Goal: Navigation & Orientation: Find specific page/section

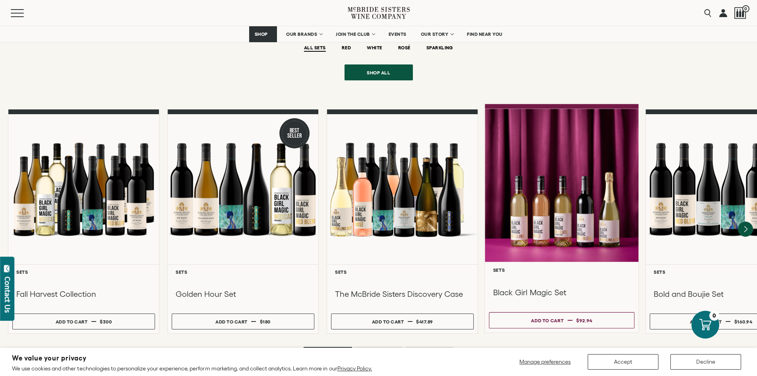
scroll to position [636, 0]
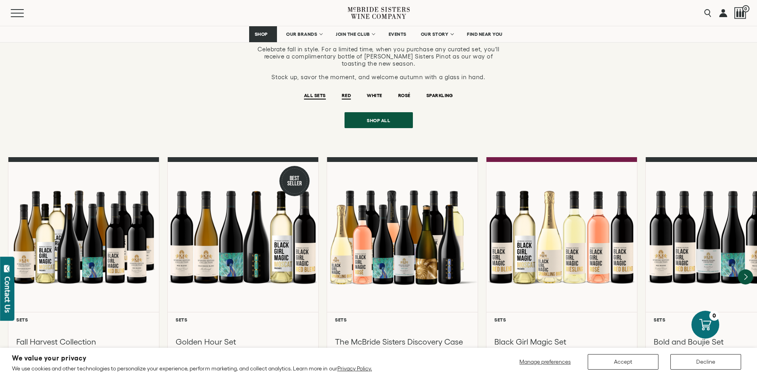
click at [343, 93] on span "RED" at bounding box center [346, 96] width 9 height 7
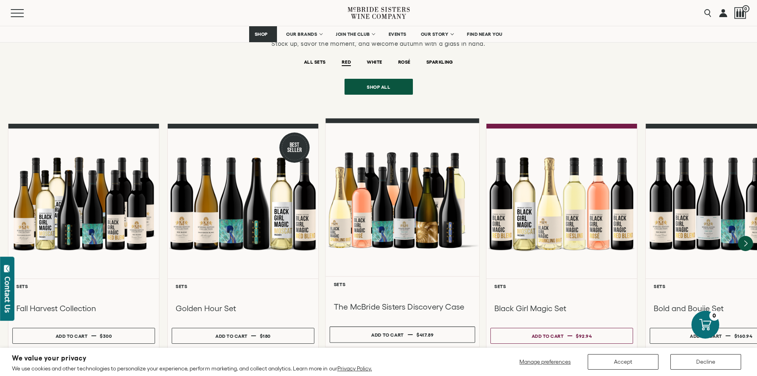
scroll to position [716, 0]
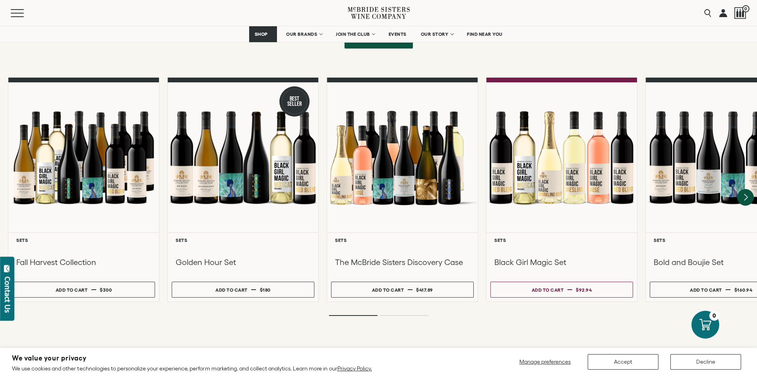
click at [746, 194] on icon "Next" at bounding box center [746, 197] width 3 height 6
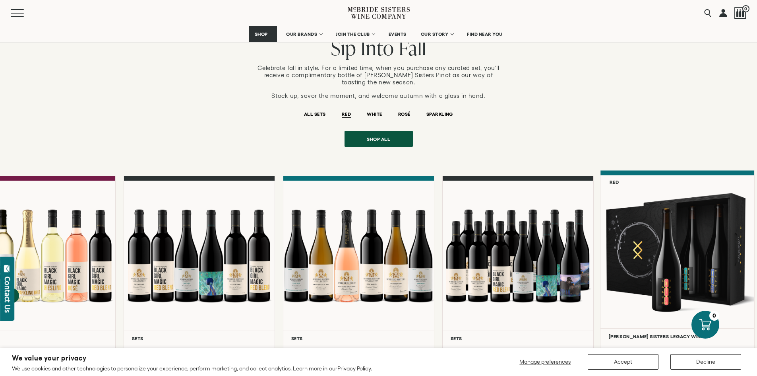
scroll to position [596, 0]
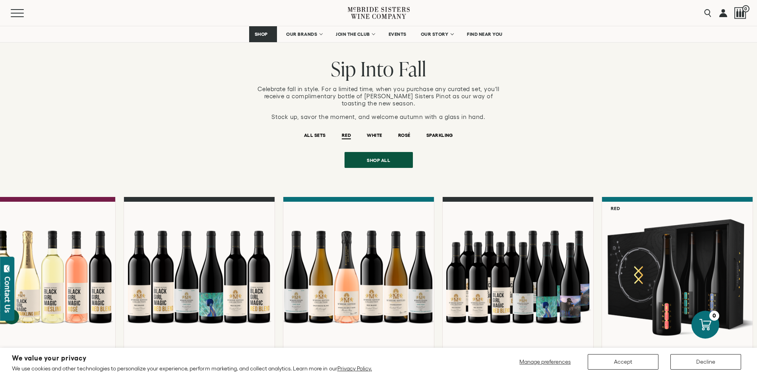
click at [341, 124] on li "RED" at bounding box center [346, 134] width 25 height 20
click at [378, 155] on span "Shop all" at bounding box center [378, 158] width 51 height 16
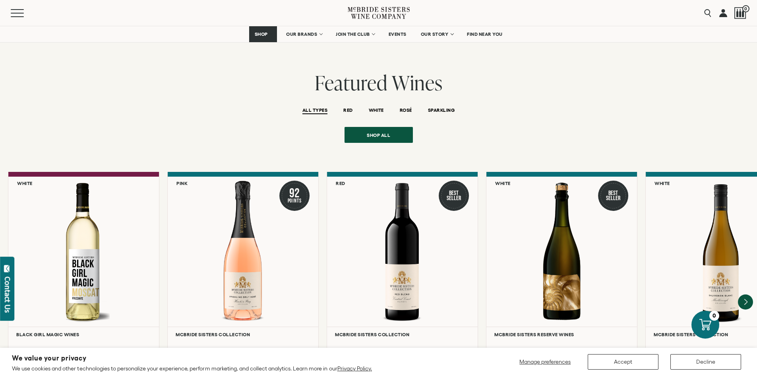
scroll to position [1709, 0]
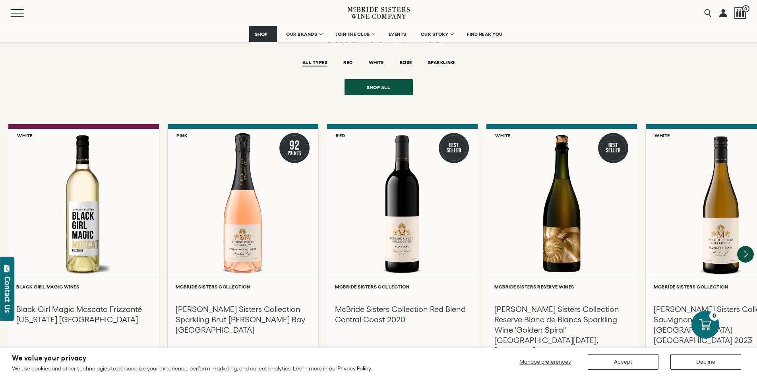
click at [745, 246] on icon "Next" at bounding box center [745, 254] width 17 height 17
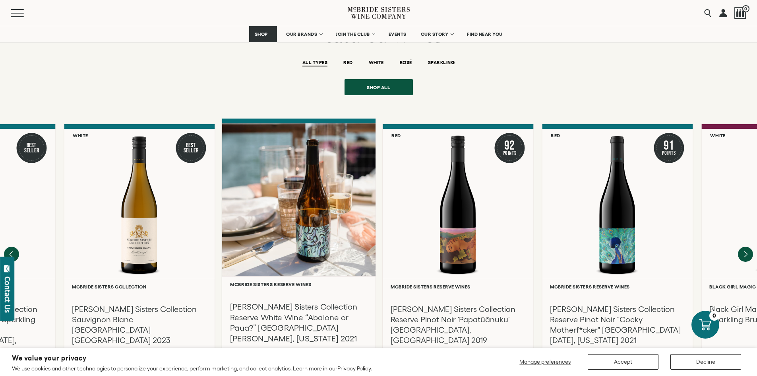
scroll to position [1749, 0]
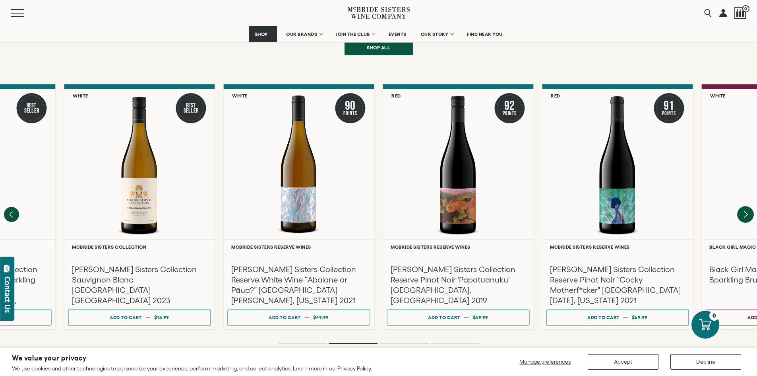
click at [748, 207] on icon "Next" at bounding box center [745, 214] width 17 height 17
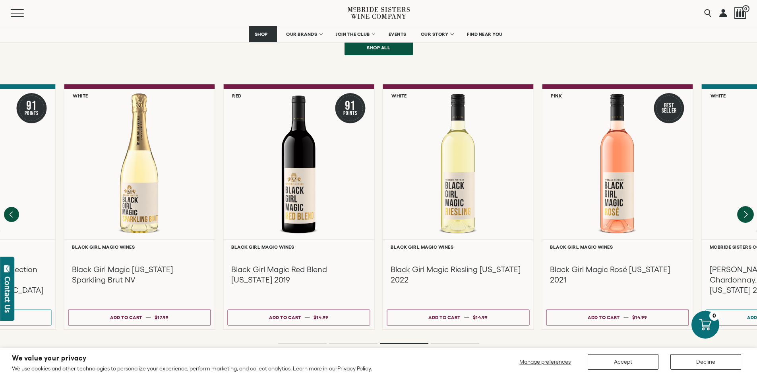
click at [749, 209] on icon "Next" at bounding box center [745, 214] width 17 height 17
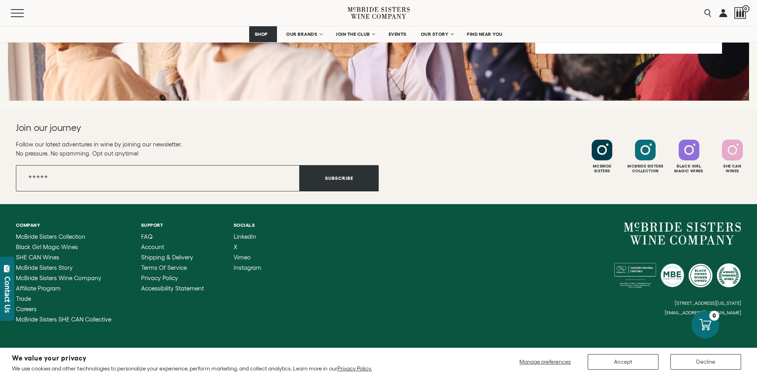
scroll to position [3192, 0]
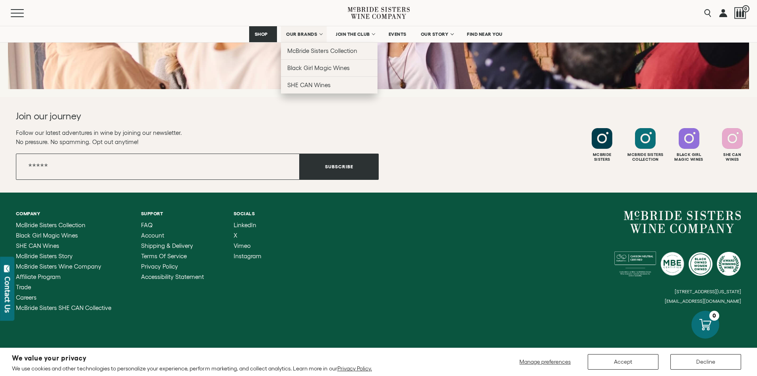
click at [314, 35] on span "OUR BRANDS" at bounding box center [301, 34] width 31 height 6
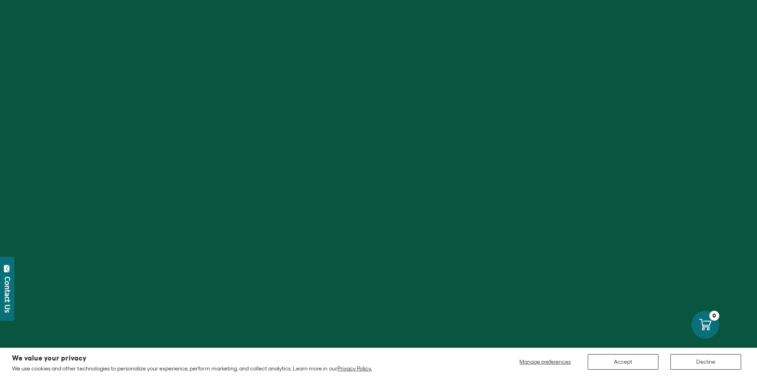
scroll to position [199, 0]
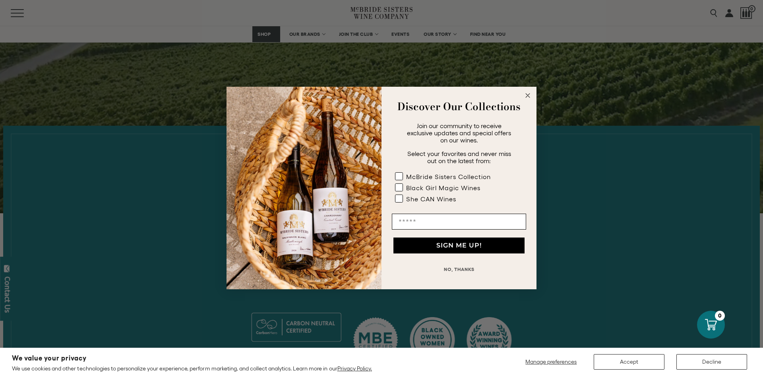
click at [527, 95] on icon "Close dialog" at bounding box center [528, 95] width 4 height 4
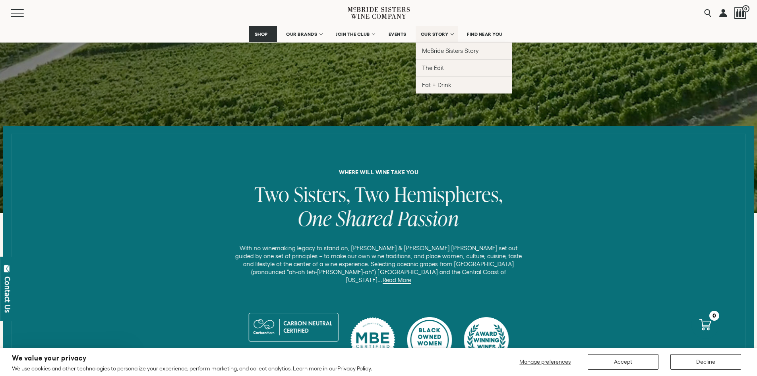
click at [433, 27] on link "OUR STORY" at bounding box center [437, 34] width 43 height 16
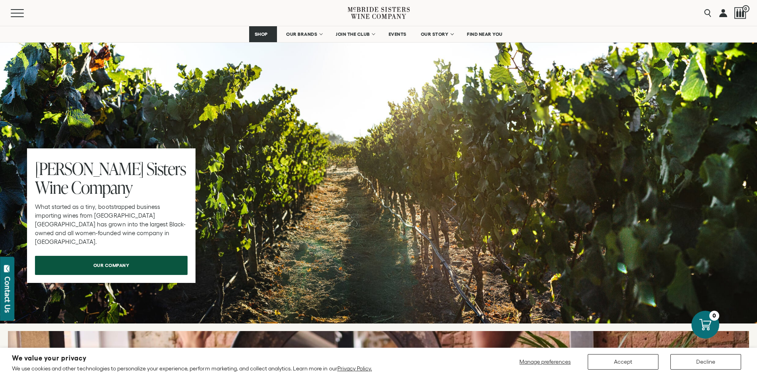
scroll to position [2465, 0]
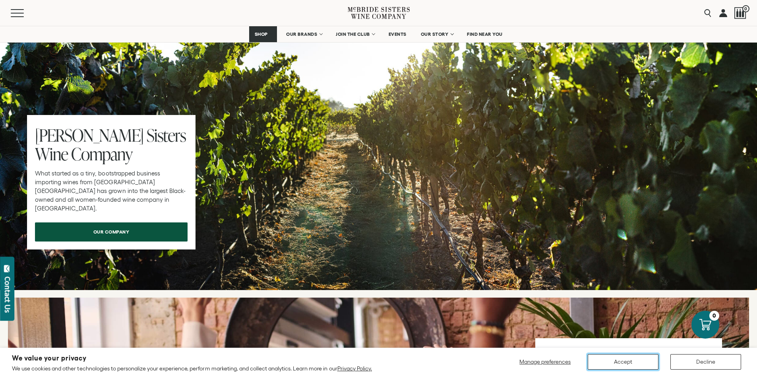
drag, startPoint x: 607, startPoint y: 360, endPoint x: 598, endPoint y: 344, distance: 18.3
click at [607, 360] on button "Accept" at bounding box center [623, 362] width 71 height 16
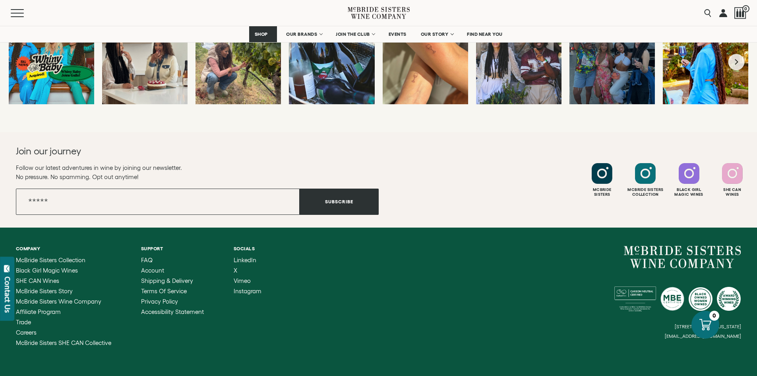
scroll to position [3132, 0]
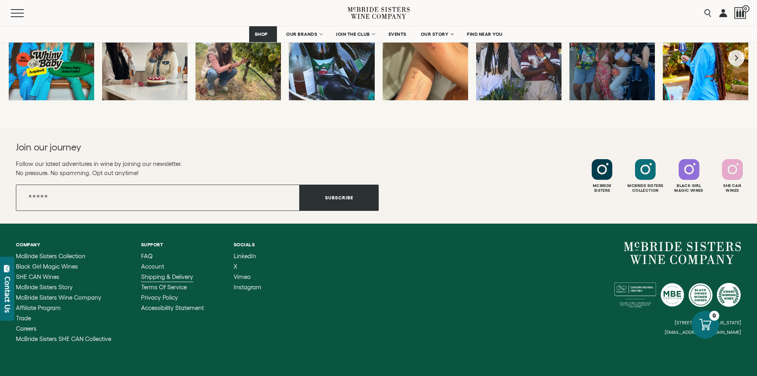
click at [179, 273] on span "Shipping & Delivery" at bounding box center [167, 276] width 52 height 7
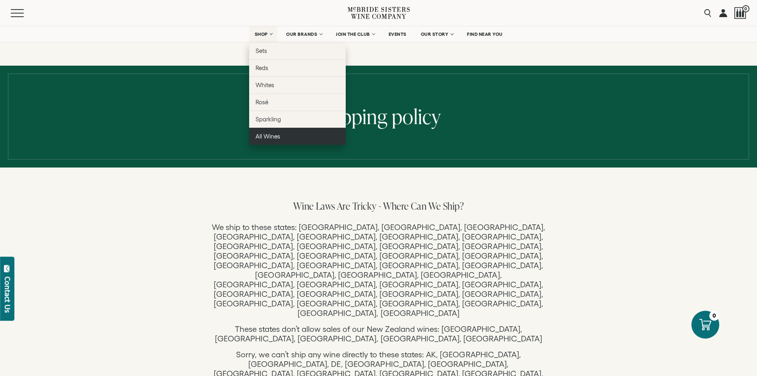
click at [253, 132] on link "All Wines" at bounding box center [297, 136] width 97 height 17
